Goal: Book appointment/travel/reservation

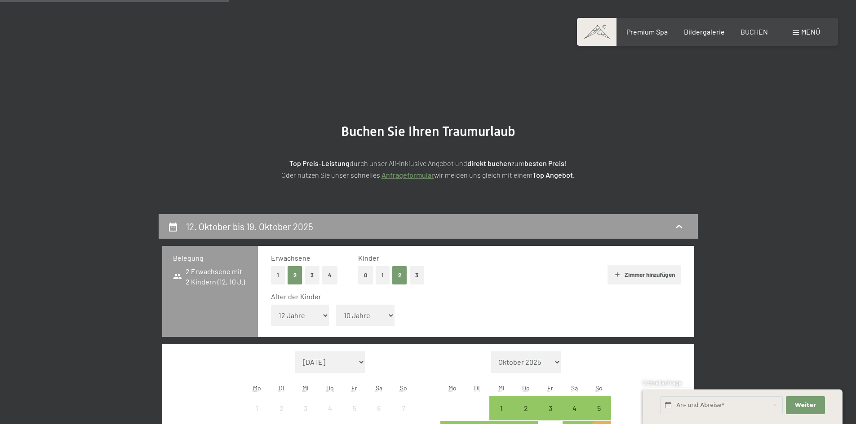
select select "12"
select select "10"
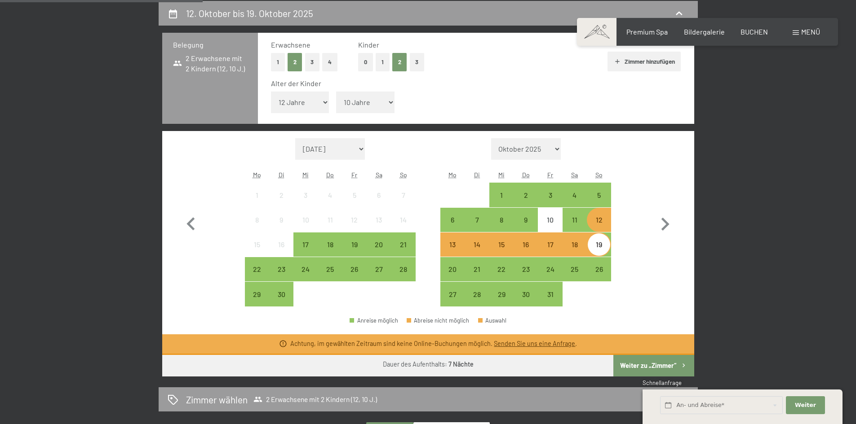
scroll to position [180, 0]
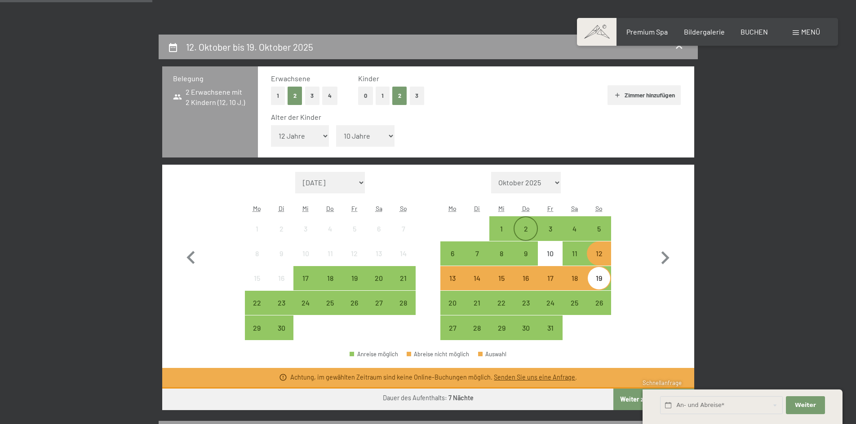
click at [527, 230] on div "2" at bounding box center [525, 236] width 22 height 22
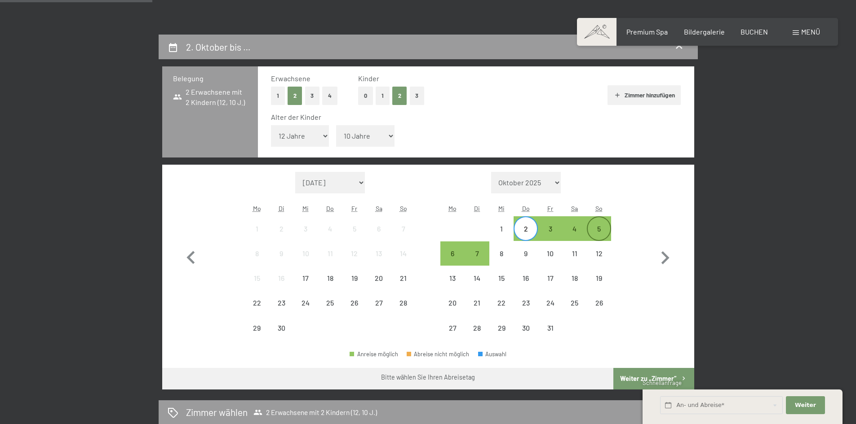
click at [601, 232] on div "5" at bounding box center [598, 236] width 22 height 22
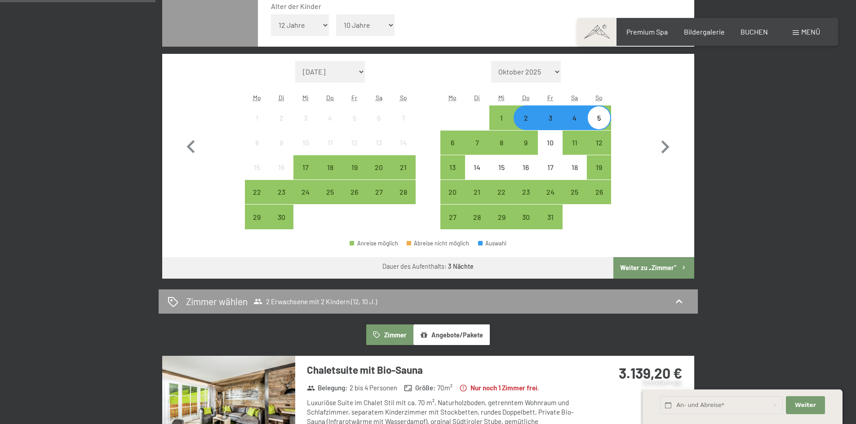
scroll to position [269, 0]
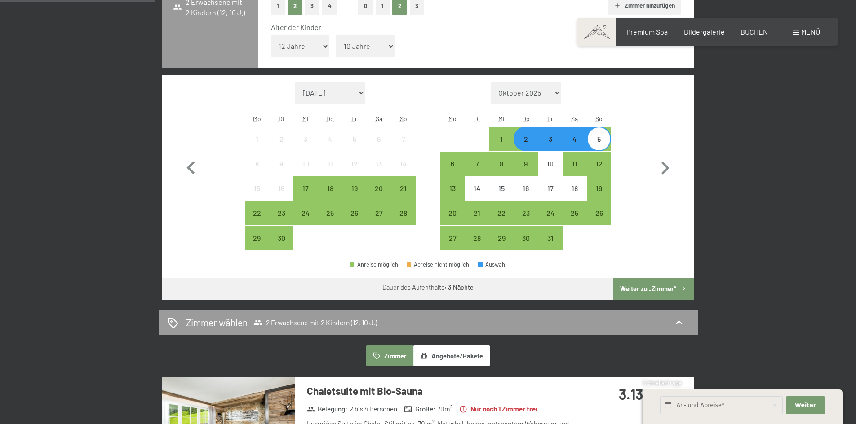
click at [550, 144] on div "3" at bounding box center [549, 147] width 22 height 22
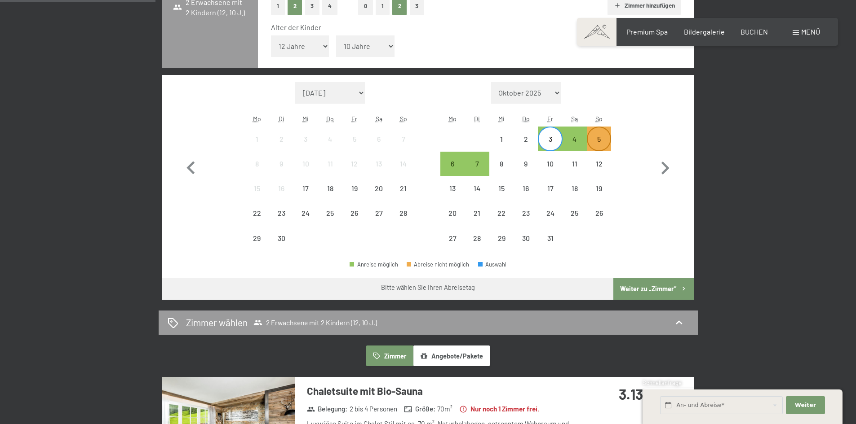
click at [591, 146] on div "5" at bounding box center [598, 147] width 22 height 22
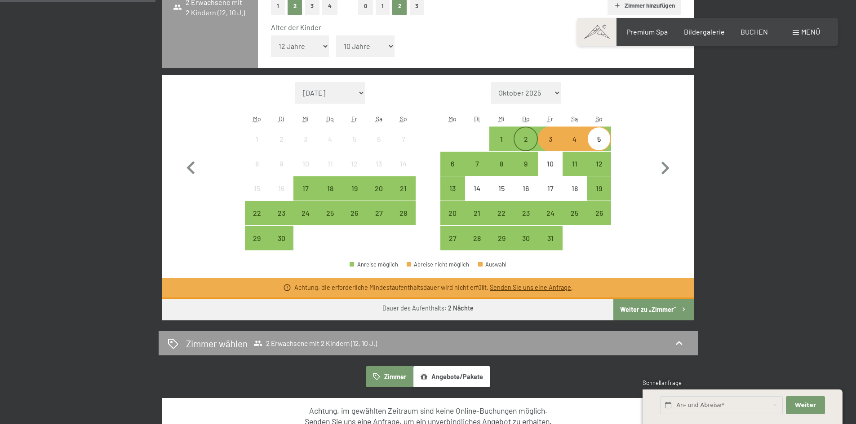
click at [528, 142] on div "2" at bounding box center [525, 147] width 22 height 22
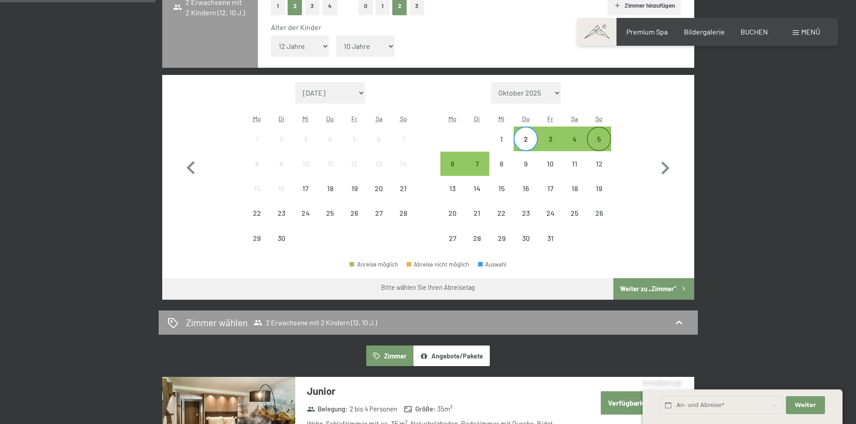
click at [597, 146] on div "5" at bounding box center [598, 147] width 22 height 22
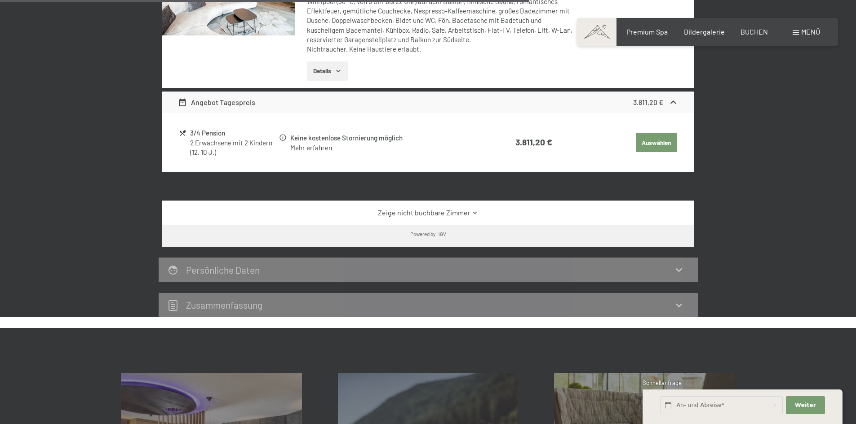
scroll to position [988, 0]
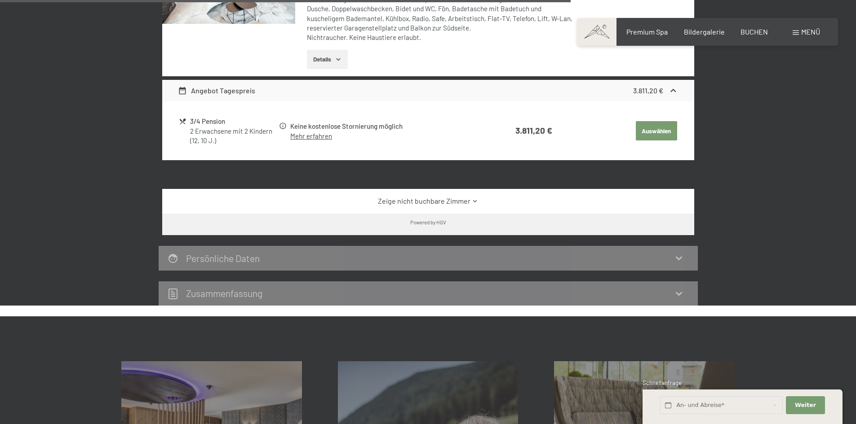
click at [473, 202] on icon at bounding box center [475, 202] width 4 height 2
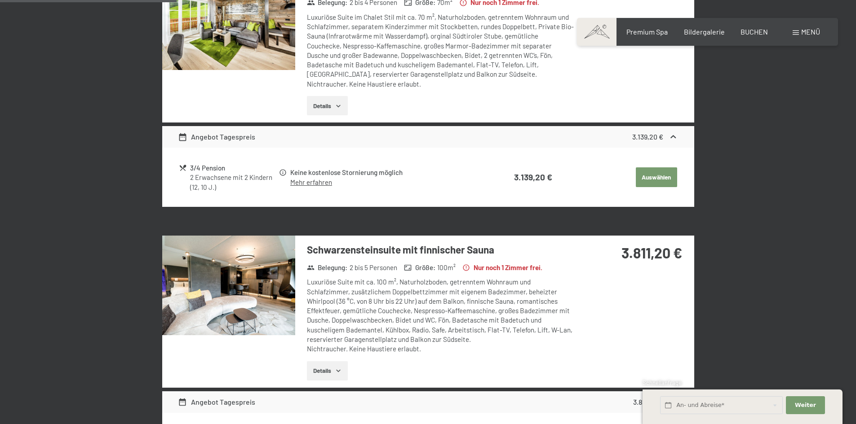
scroll to position [461, 0]
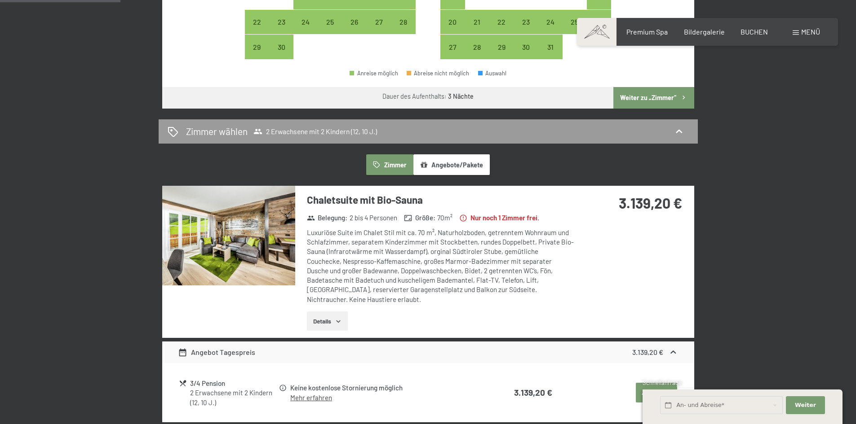
click at [342, 322] on icon "button" at bounding box center [338, 321] width 7 height 7
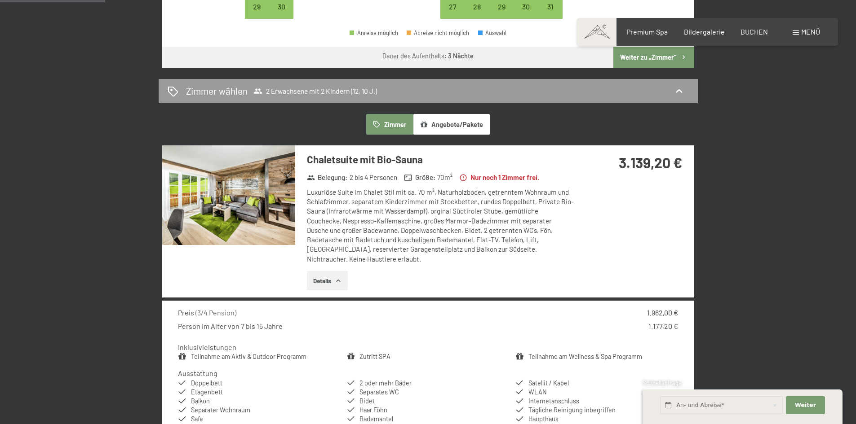
scroll to position [371, 0]
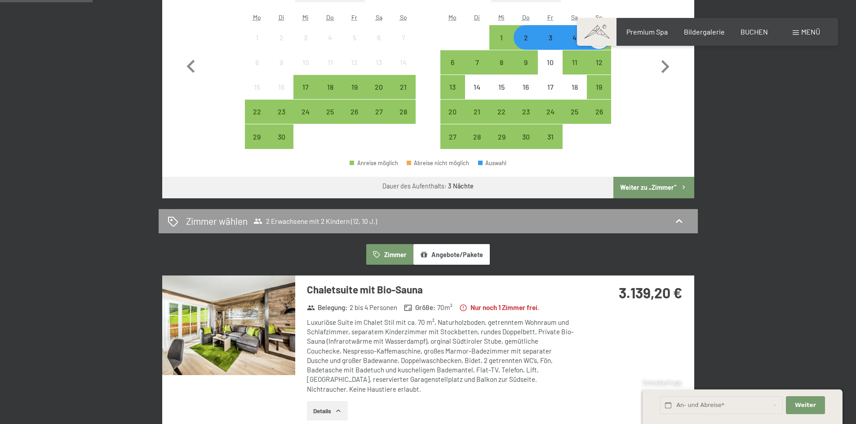
click at [248, 325] on img at bounding box center [228, 326] width 133 height 100
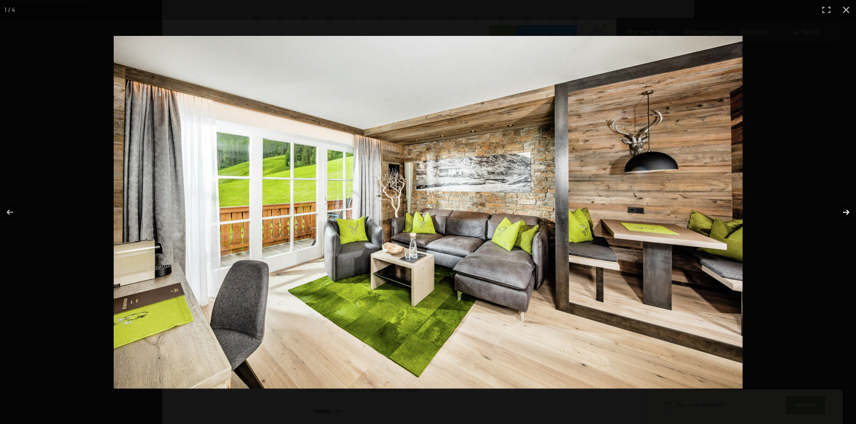
click at [846, 210] on button "button" at bounding box center [839, 212] width 31 height 45
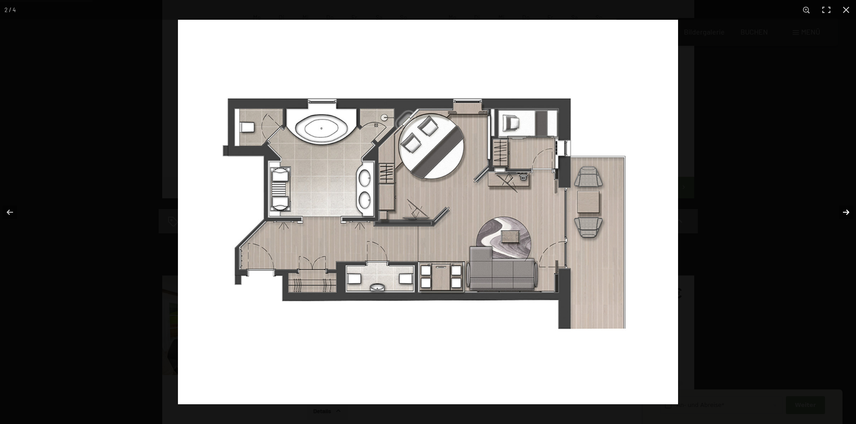
click at [843, 212] on button "button" at bounding box center [839, 212] width 31 height 45
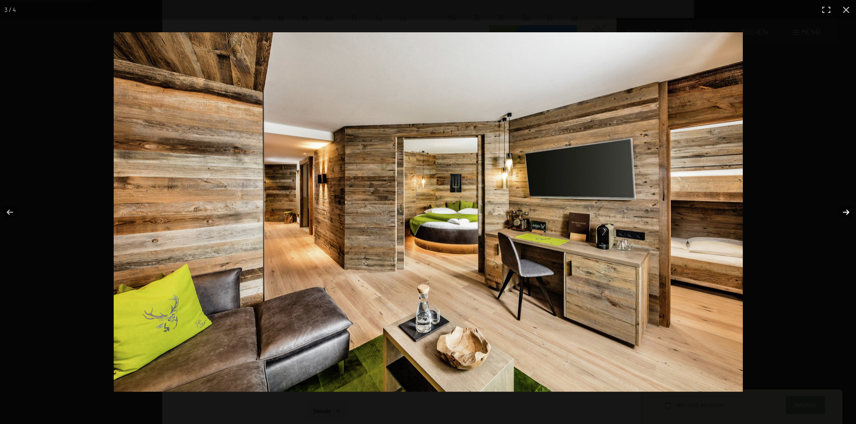
click at [845, 213] on button "button" at bounding box center [839, 212] width 31 height 45
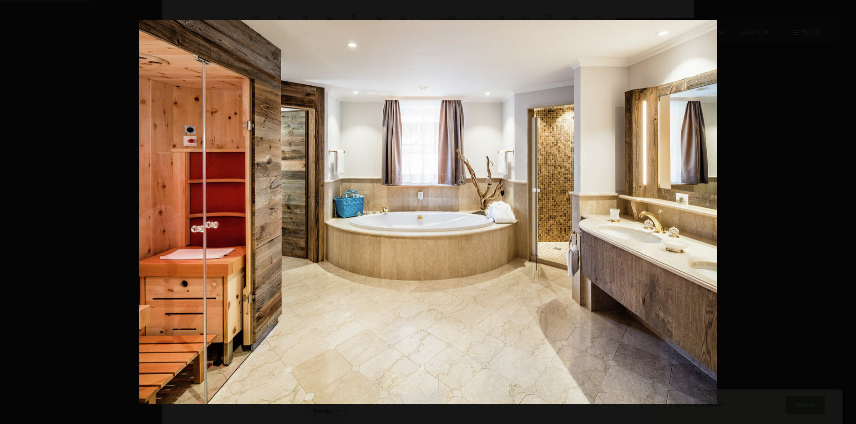
click at [845, 213] on button "button" at bounding box center [839, 212] width 31 height 45
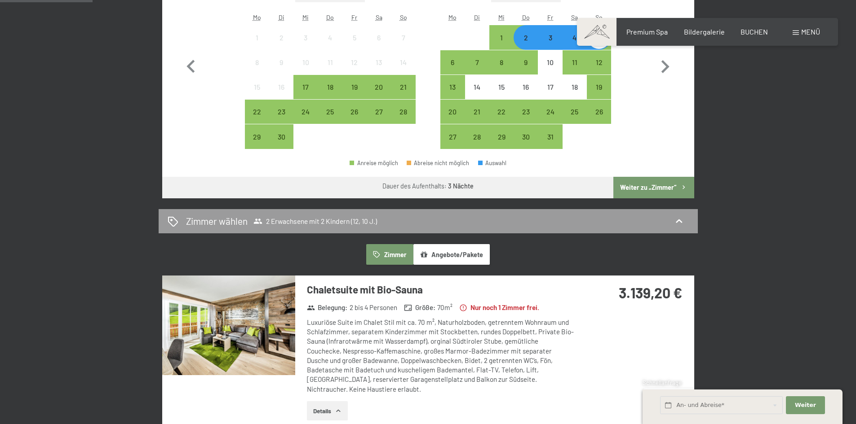
click at [0, 0] on button "button" at bounding box center [0, 0] width 0 height 0
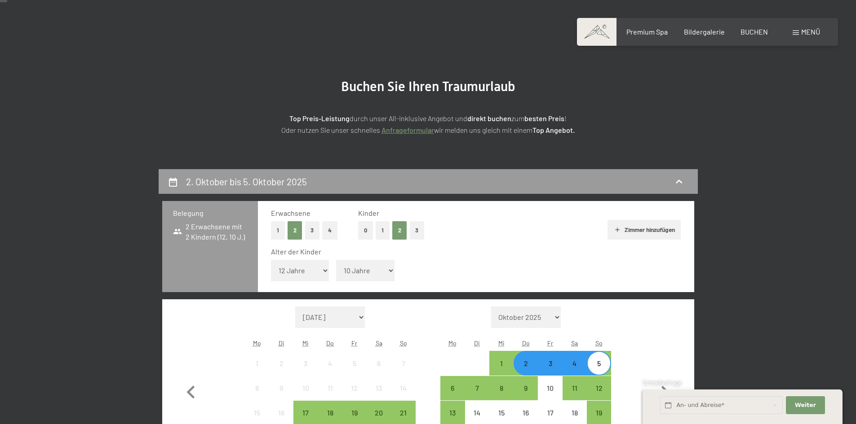
scroll to position [0, 0]
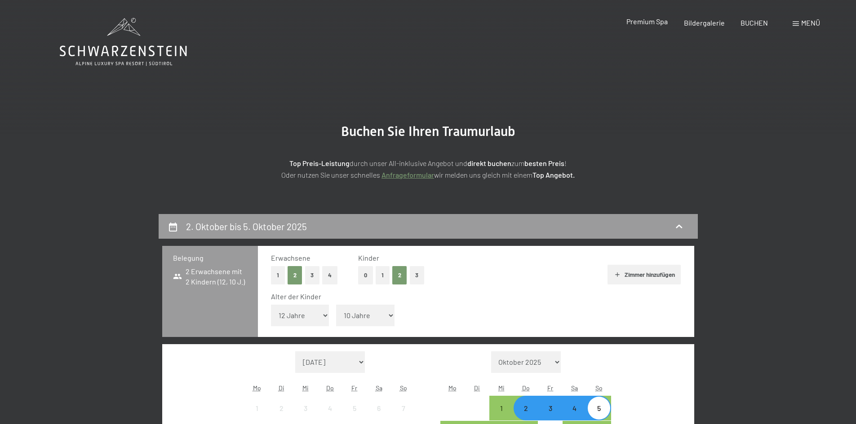
click at [653, 22] on span "Premium Spa" at bounding box center [646, 21] width 41 height 9
